Goal: Transaction & Acquisition: Purchase product/service

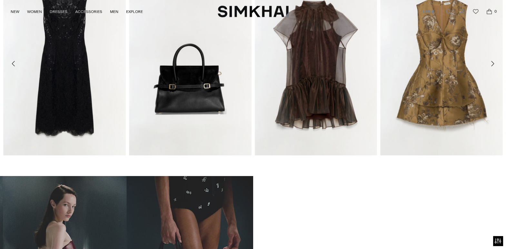
scroll to position [333, 0]
click at [431, 161] on link "[PERSON_NAME] Mini Dress" at bounding box center [405, 163] width 51 height 5
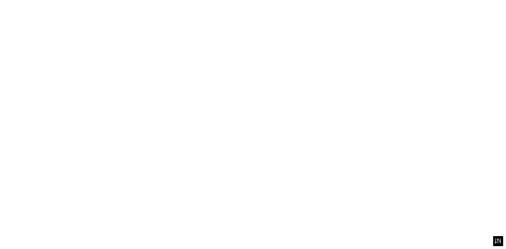
click at [431, 161] on link "[PERSON_NAME] Mini Dress" at bounding box center [405, 163] width 51 height 5
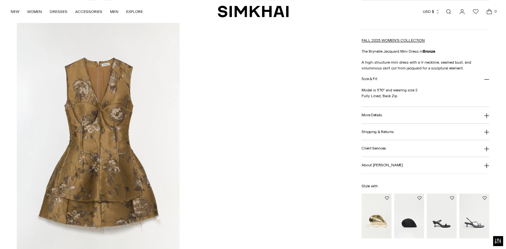
scroll to position [765, 0]
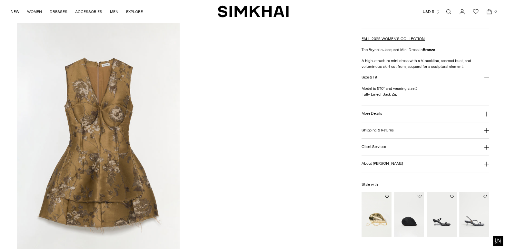
click at [391, 113] on button "More Details" at bounding box center [426, 113] width 128 height 16
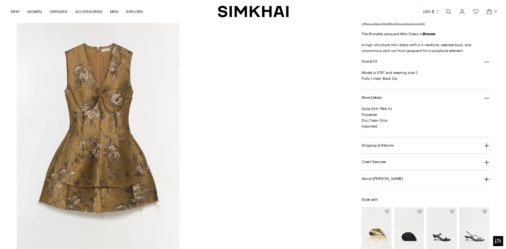
scroll to position [743, 0]
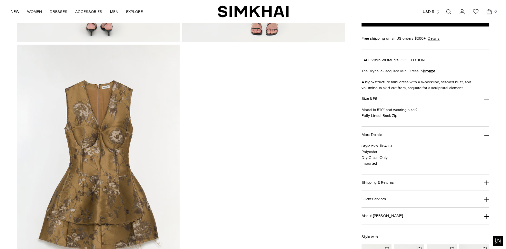
click at [250, 9] on img "SIMKHAI" at bounding box center [253, 11] width 71 height 13
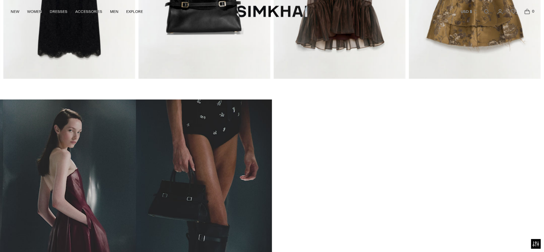
scroll to position [447, 0]
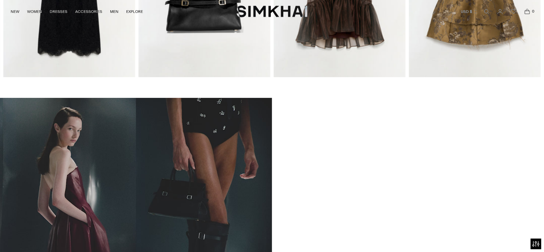
click at [506, 247] on button "Open accessiBe: accessibility options, statement and help" at bounding box center [536, 243] width 11 height 11
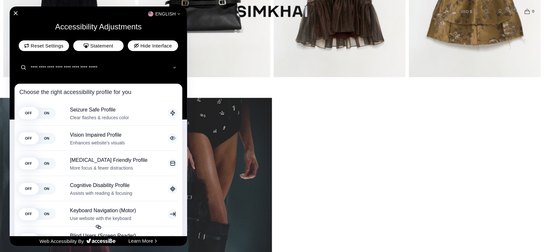
click at [18, 13] on div "English" at bounding box center [98, 14] width 177 height 8
click at [15, 12] on icon "Close Accessibility Interface" at bounding box center [15, 13] width 5 height 5
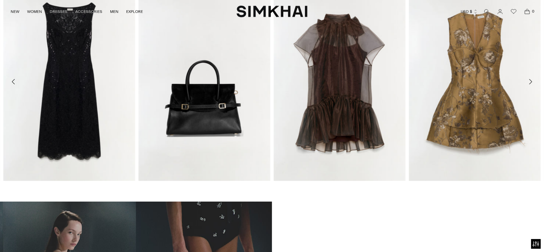
scroll to position [343, 0]
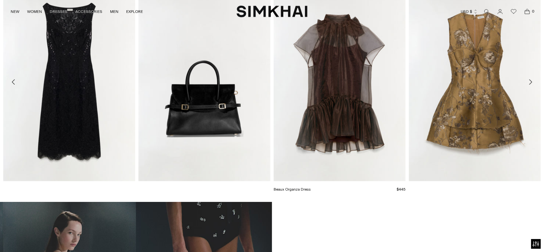
click at [311, 187] on link "Beaux Organza Dress" at bounding box center [292, 189] width 37 height 5
